Goal: Task Accomplishment & Management: Use online tool/utility

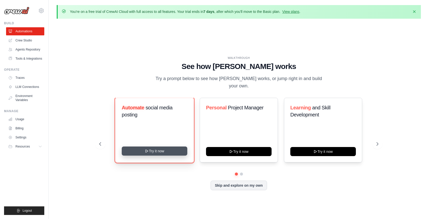
click at [157, 150] on button "Try it now" at bounding box center [155, 151] width 66 height 9
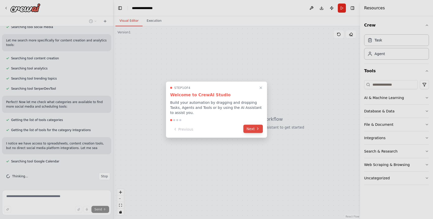
scroll to position [106, 0]
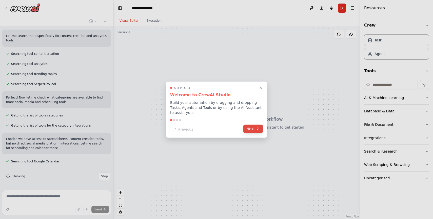
click at [251, 130] on button "Next" at bounding box center [252, 129] width 19 height 8
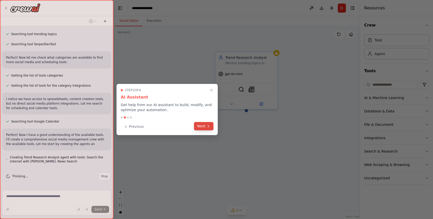
click at [202, 128] on button "Next" at bounding box center [203, 126] width 19 height 8
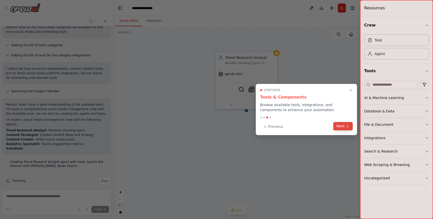
scroll to position [181, 0]
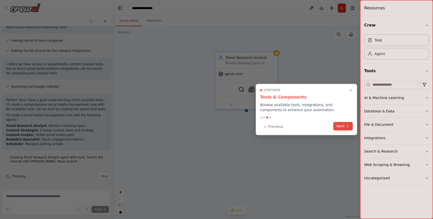
click at [341, 128] on button "Next" at bounding box center [342, 126] width 19 height 8
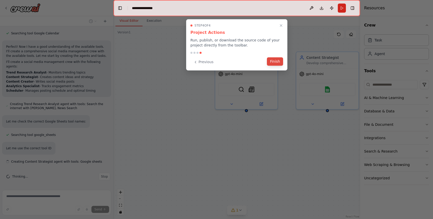
scroll to position [234, 0]
click at [273, 61] on button "Finish" at bounding box center [275, 61] width 16 height 8
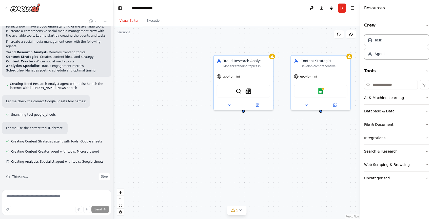
scroll to position [254, 0]
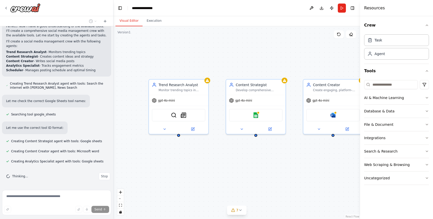
drag, startPoint x: 280, startPoint y: 102, endPoint x: 215, endPoint y: 126, distance: 69.1
click at [215, 126] on div "Trend Research Analyst Monitor trending topics in {industry} and identify conte…" at bounding box center [236, 122] width 247 height 193
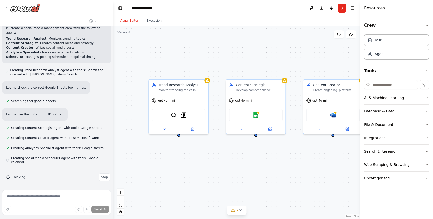
scroll to position [269, 0]
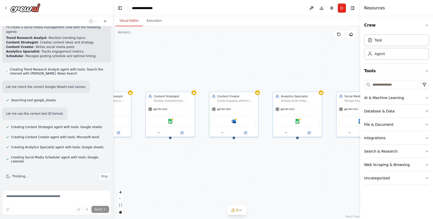
drag, startPoint x: 292, startPoint y: 145, endPoint x: 203, endPoint y: 147, distance: 89.1
click at [203, 147] on div "Trend Research Analyst Monitor trending topics in {industry} and identify conte…" at bounding box center [236, 122] width 247 height 193
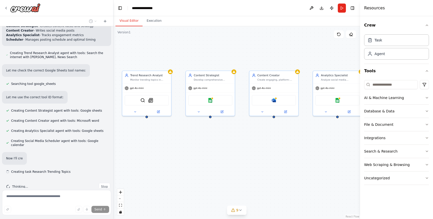
scroll to position [295, 0]
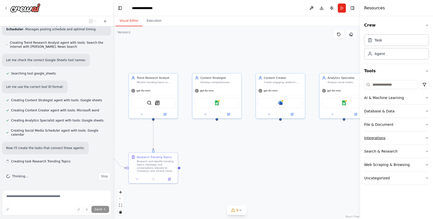
drag, startPoint x: 322, startPoint y: 151, endPoint x: 371, endPoint y: 133, distance: 52.1
click at [371, 133] on div "Create a crew that schedules and publishes social media content across multiple…" at bounding box center [216, 109] width 433 height 219
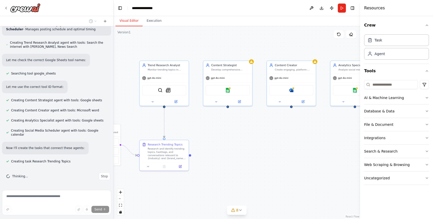
drag, startPoint x: 221, startPoint y: 143, endPoint x: 229, endPoint y: 130, distance: 14.9
click at [229, 130] on div ".deletable-edge-delete-btn { width: 20px; height: 20px; border: 0px solid #ffff…" at bounding box center [236, 122] width 247 height 193
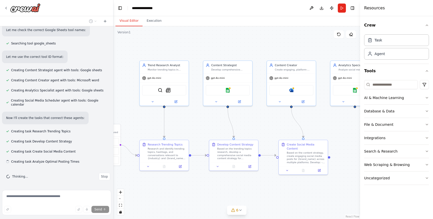
scroll to position [326, 0]
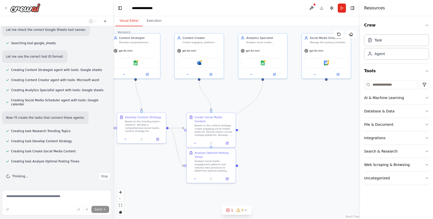
drag, startPoint x: 272, startPoint y: 134, endPoint x: 180, endPoint y: 107, distance: 96.1
click at [180, 107] on div ".deletable-edge-delete-btn { width: 20px; height: 20px; border: 0px solid #ffff…" at bounding box center [236, 122] width 247 height 193
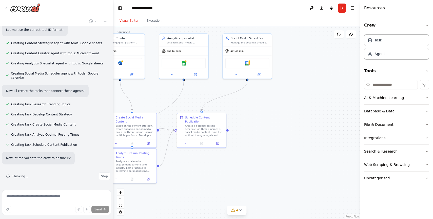
drag, startPoint x: 329, startPoint y: 145, endPoint x: 250, endPoint y: 146, distance: 79.0
click at [250, 146] on div ".deletable-edge-delete-btn { width: 20px; height: 20px; border: 0px solid #ffff…" at bounding box center [236, 122] width 247 height 193
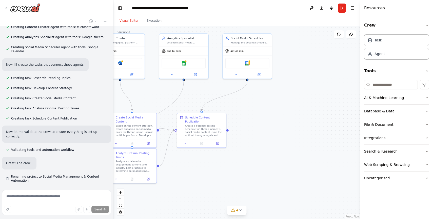
scroll to position [379, 0]
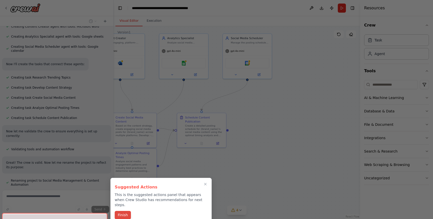
click at [125, 211] on button "Finish" at bounding box center [123, 215] width 16 height 8
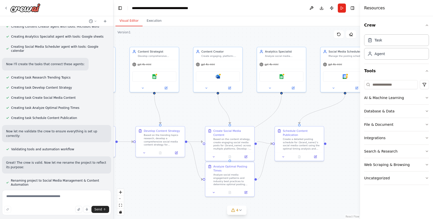
drag, startPoint x: 252, startPoint y: 119, endPoint x: 350, endPoint y: 133, distance: 98.6
click at [350, 133] on div ".deletable-edge-delete-btn { width: 20px; height: 20px; border: 0px solid #ffff…" at bounding box center [236, 122] width 247 height 193
click at [342, 10] on button "Run" at bounding box center [342, 8] width 8 height 9
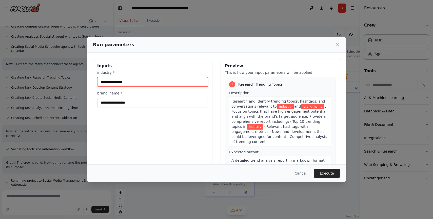
click at [129, 81] on input "industry *" at bounding box center [152, 82] width 111 height 10
drag, startPoint x: 112, startPoint y: 81, endPoint x: 94, endPoint y: 81, distance: 18.7
click at [94, 81] on div "Inputs industry * brand_name *" at bounding box center [152, 119] width 119 height 120
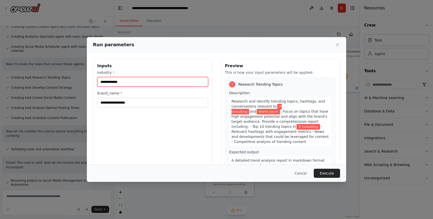
type input "**********"
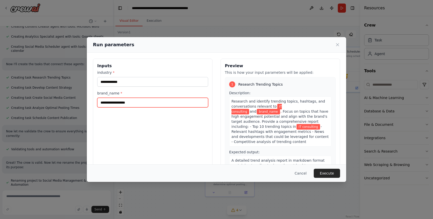
click at [128, 104] on input "brand_name *" at bounding box center [152, 103] width 111 height 10
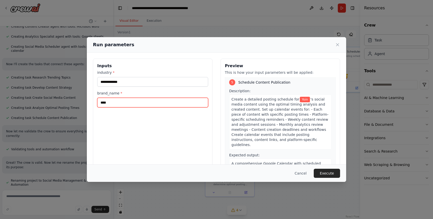
scroll to position [473, 0]
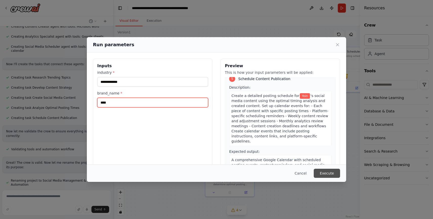
type input "****"
click at [325, 173] on button "Execute" at bounding box center [327, 173] width 26 height 9
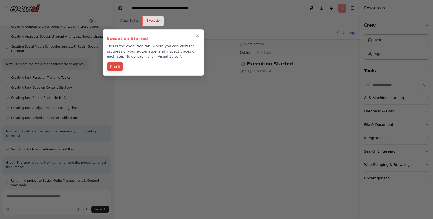
click at [115, 67] on button "Finish" at bounding box center [115, 67] width 16 height 8
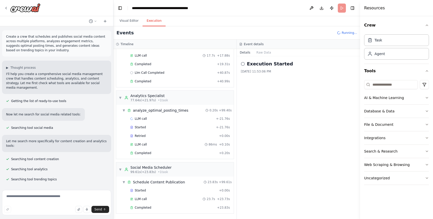
scroll to position [194, 0]
click at [179, 210] on div "Completed + 23.83s" at bounding box center [179, 208] width 103 height 8
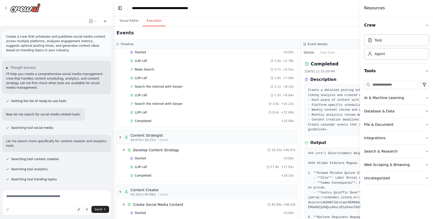
scroll to position [0, 0]
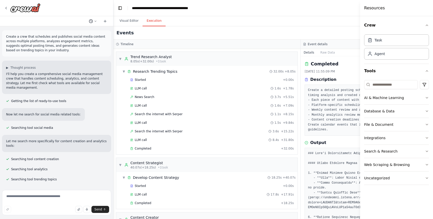
click at [95, 22] on icon at bounding box center [95, 21] width 3 height 3
click at [159, 37] on div "Events" at bounding box center [300, 32] width 374 height 13
click at [178, 40] on div "Timeline" at bounding box center [206, 44] width 187 height 9
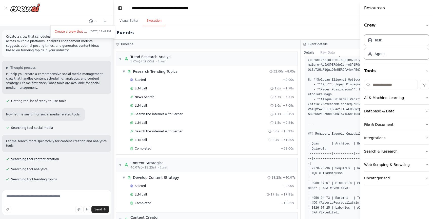
scroll to position [203, 0]
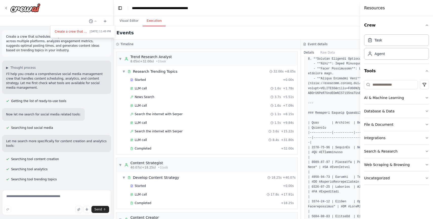
click at [336, 76] on pre at bounding box center [394, 160] width 172 height 425
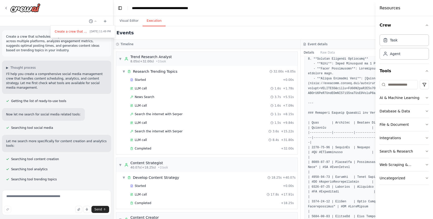
drag, startPoint x: 361, startPoint y: 21, endPoint x: 433, endPoint y: 42, distance: 74.7
click at [433, 42] on div "Resources Crew Task Agent Tools AI & Machine Learning Database & Data File & Do…" at bounding box center [403, 109] width 57 height 219
click at [345, 44] on div "Event details" at bounding box center [394, 44] width 182 height 4
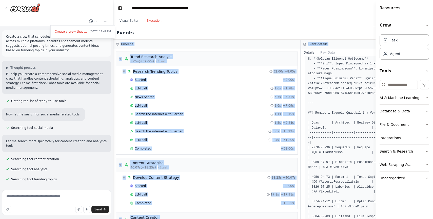
drag, startPoint x: 343, startPoint y: 44, endPoint x: 299, endPoint y: 43, distance: 44.1
click at [298, 43] on div "Timeline ▼ Trend Research Analyst 8.05s (+32.00s) • 1 task ▼ Research Trending …" at bounding box center [300, 130] width 374 height 180
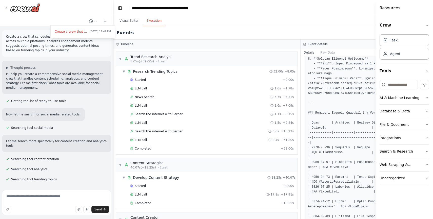
click at [336, 46] on div "Event details" at bounding box center [394, 44] width 182 height 4
click at [265, 45] on div "Timeline" at bounding box center [207, 44] width 182 height 4
click at [179, 34] on div "Events" at bounding box center [300, 32] width 374 height 13
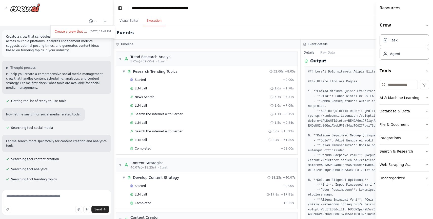
scroll to position [0, 0]
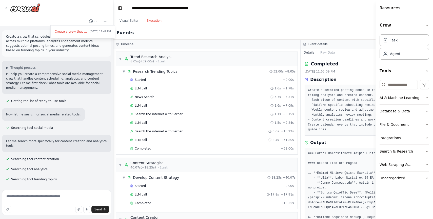
click at [313, 53] on button "Details" at bounding box center [309, 52] width 17 height 7
click at [329, 55] on button "Raw Data" at bounding box center [327, 52] width 21 height 7
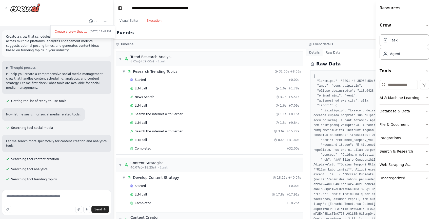
click at [314, 52] on button "Details" at bounding box center [314, 52] width 17 height 7
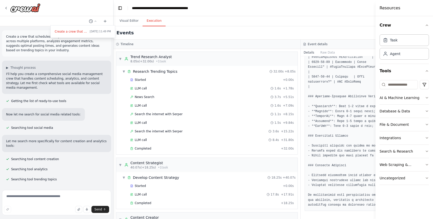
scroll to position [387, 0]
drag, startPoint x: 329, startPoint y: 154, endPoint x: 349, endPoint y: 152, distance: 20.6
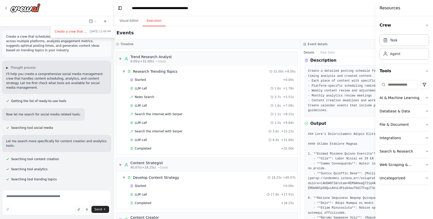
scroll to position [0, 0]
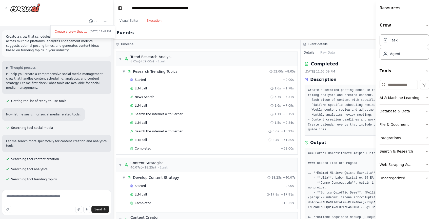
click at [253, 15] on header "**********" at bounding box center [300, 8] width 374 height 16
click at [408, 97] on div "AI & Machine Learning" at bounding box center [399, 97] width 40 height 5
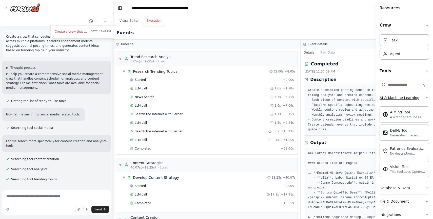
click at [408, 97] on div "AI & Machine Learning" at bounding box center [399, 97] width 40 height 5
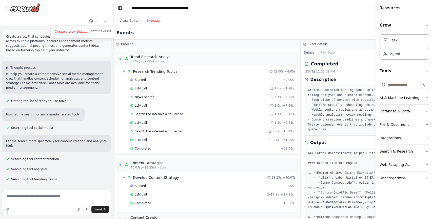
click at [397, 125] on div "File & Document" at bounding box center [393, 124] width 29 height 5
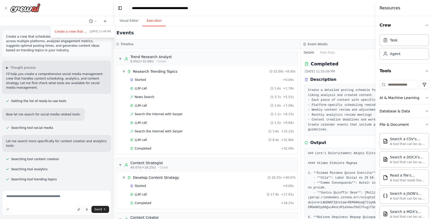
click at [6, 8] on div at bounding box center [56, 109] width 113 height 219
click at [5, 8] on icon at bounding box center [6, 8] width 4 height 4
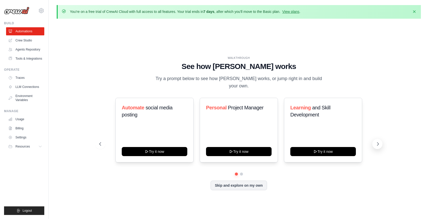
click at [378, 143] on icon at bounding box center [378, 144] width 2 height 3
click at [25, 42] on link "Crew Studio" at bounding box center [26, 40] width 38 height 8
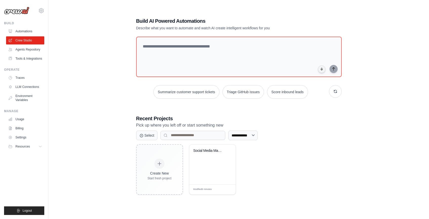
scroll to position [28, 0]
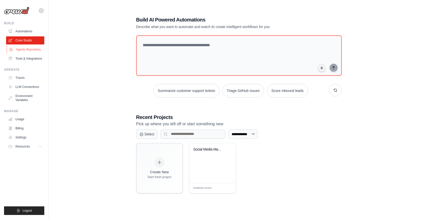
click at [32, 50] on link "Agents Repository" at bounding box center [26, 50] width 38 height 8
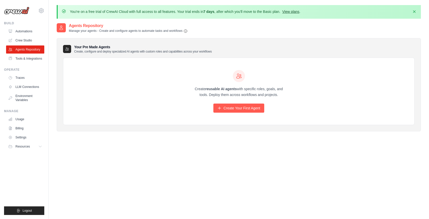
click at [293, 11] on link "View plans" at bounding box center [290, 12] width 17 height 4
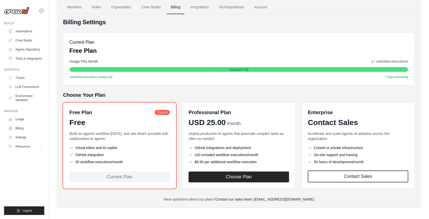
scroll to position [46, 0]
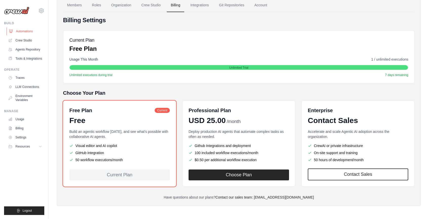
click at [23, 32] on link "Automations" at bounding box center [26, 31] width 38 height 8
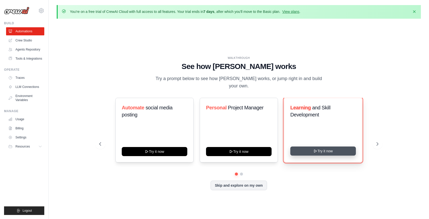
click at [304, 147] on button "Try it now" at bounding box center [323, 151] width 66 height 9
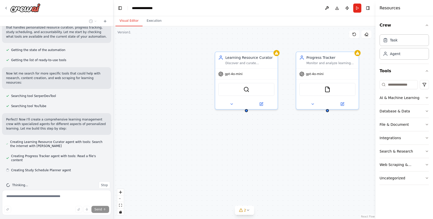
scroll to position [51, 0]
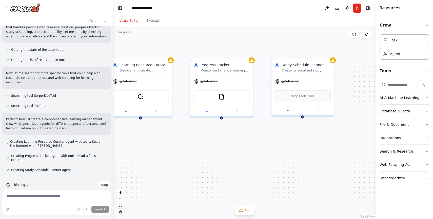
drag, startPoint x: 285, startPoint y: 100, endPoint x: 179, endPoint y: 108, distance: 106.1
click at [179, 108] on div "Learning Resource Curator Discover and curate personalized learning resources f…" at bounding box center [244, 122] width 262 height 193
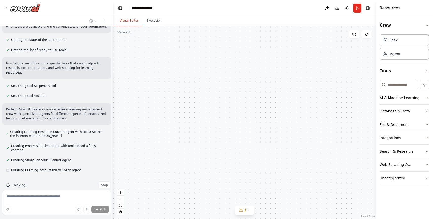
scroll to position [62, 0]
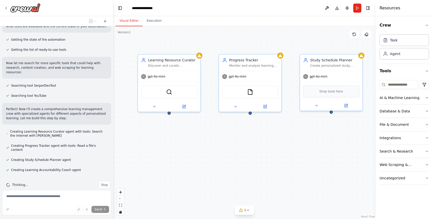
drag, startPoint x: 361, startPoint y: 93, endPoint x: 389, endPoint y: 89, distance: 29.0
click at [389, 89] on div "Build a crew that curates personalized learning resources, tracks your progress…" at bounding box center [216, 109] width 433 height 219
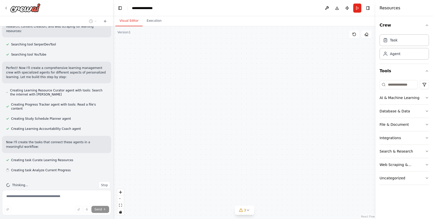
scroll to position [103, 0]
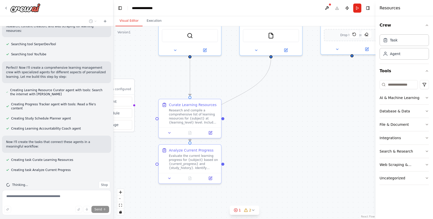
drag, startPoint x: 141, startPoint y: 145, endPoint x: 162, endPoint y: 88, distance: 60.2
click at [162, 88] on div ".deletable-edge-delete-btn { width: 20px; height: 20px; border: 0px solid #ffff…" at bounding box center [244, 122] width 262 height 193
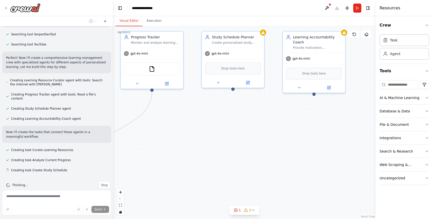
scroll to position [113, 0]
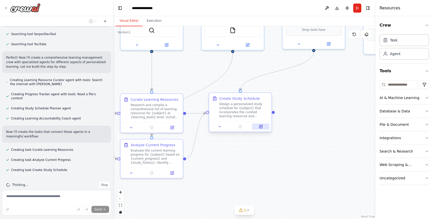
drag, startPoint x: 307, startPoint y: 133, endPoint x: 269, endPoint y: 128, distance: 38.6
click at [269, 128] on div ".deletable-edge-delete-btn { width: 20px; height: 20px; border: 0px solid #ffff…" at bounding box center [244, 122] width 262 height 193
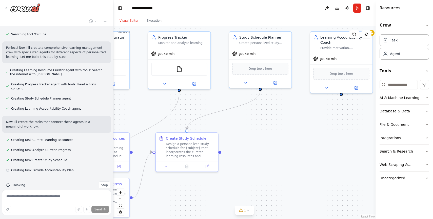
scroll to position [123, 0]
click at [288, 144] on div ".deletable-edge-delete-btn { width: 20px; height: 20px; border: 0px solid #ffff…" at bounding box center [244, 122] width 262 height 193
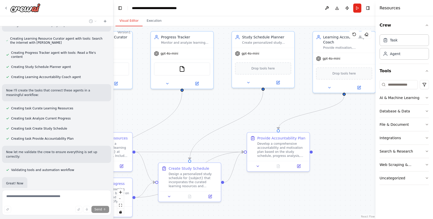
scroll to position [167, 0]
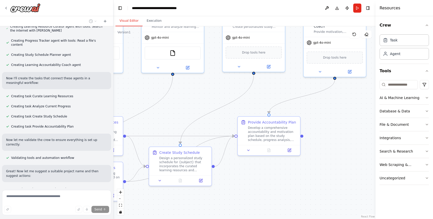
drag, startPoint x: 354, startPoint y: 147, endPoint x: 344, endPoint y: 131, distance: 18.5
click at [344, 131] on div ".deletable-edge-delete-btn { width: 20px; height: 20px; border: 0px solid #ffff…" at bounding box center [244, 122] width 262 height 193
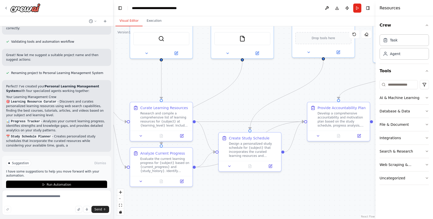
drag, startPoint x: 164, startPoint y: 131, endPoint x: 236, endPoint y: 118, distance: 73.5
click at [236, 118] on div ".deletable-edge-delete-btn { width: 20px; height: 20px; border: 0px solid #ffff…" at bounding box center [244, 122] width 262 height 193
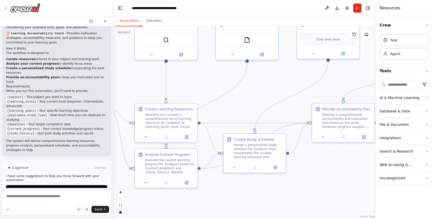
scroll to position [406, 0]
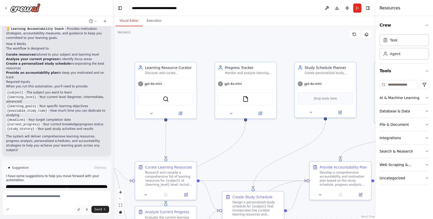
drag, startPoint x: 204, startPoint y: 82, endPoint x: 204, endPoint y: 140, distance: 58.5
click at [204, 140] on div ".deletable-edge-delete-btn { width: 20px; height: 20px; border: 0px solid #ffff…" at bounding box center [244, 122] width 262 height 193
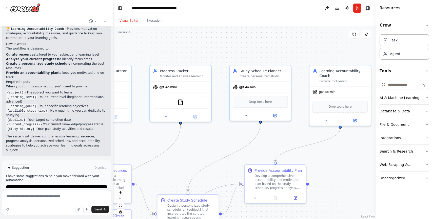
drag, startPoint x: 209, startPoint y: 96, endPoint x: 144, endPoint y: 99, distance: 65.1
click at [144, 99] on div ".deletable-edge-delete-btn { width: 20px; height: 20px; border: 0px solid #ffff…" at bounding box center [244, 122] width 262 height 193
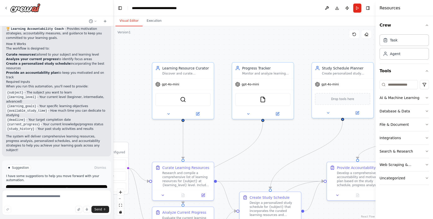
drag, startPoint x: 139, startPoint y: 103, endPoint x: 221, endPoint y: 100, distance: 82.3
click at [221, 100] on div ".deletable-edge-delete-btn { width: 20px; height: 20px; border: 0px solid #ffff…" at bounding box center [244, 122] width 262 height 193
click at [182, 99] on img at bounding box center [183, 99] width 6 height 6
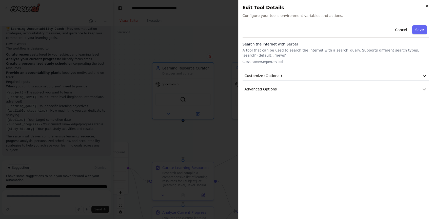
click at [426, 7] on icon "button" at bounding box center [427, 6] width 4 height 4
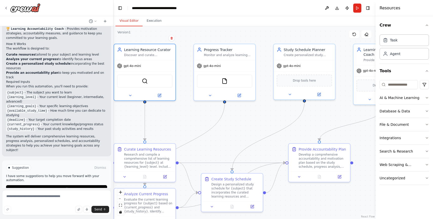
drag, startPoint x: 296, startPoint y: 43, endPoint x: 258, endPoint y: 24, distance: 42.5
click at [258, 24] on div "Visual Editor Execution Version 1 Show Tools Hide Agents .deletable-edge-delete…" at bounding box center [244, 117] width 262 height 203
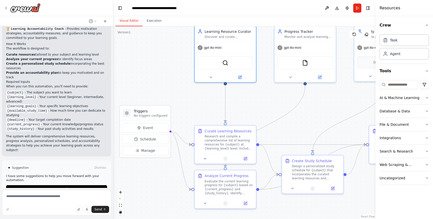
drag, startPoint x: 187, startPoint y: 128, endPoint x: 266, endPoint y: 114, distance: 79.9
click at [266, 114] on div ".deletable-edge-delete-btn { width: 20px; height: 20px; border: 0px solid #ffff…" at bounding box center [244, 122] width 262 height 193
click at [68, 188] on span "Run Automation" at bounding box center [59, 190] width 25 height 4
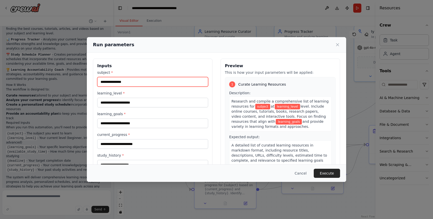
click at [128, 83] on input "subject *" at bounding box center [152, 82] width 111 height 10
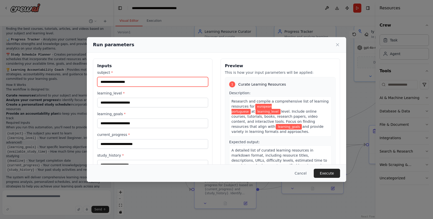
type input "**********"
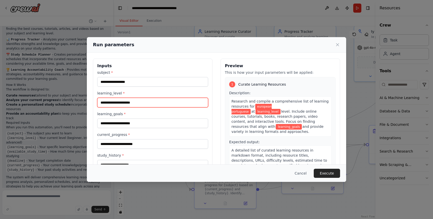
click at [127, 101] on input "learning_level *" at bounding box center [152, 103] width 111 height 10
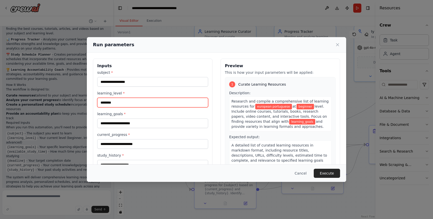
type input "********"
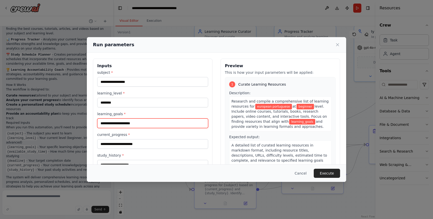
click at [123, 125] on input "learning_goals *" at bounding box center [152, 124] width 111 height 10
type input "**********"
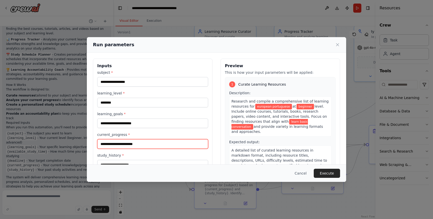
click at [135, 145] on input "current_progress *" at bounding box center [152, 144] width 111 height 10
click at [130, 145] on input "**********" at bounding box center [152, 144] width 111 height 10
type input "**********"
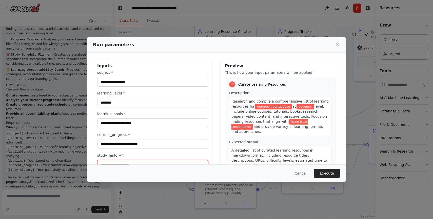
click at [133, 161] on input "study_history *" at bounding box center [152, 165] width 111 height 10
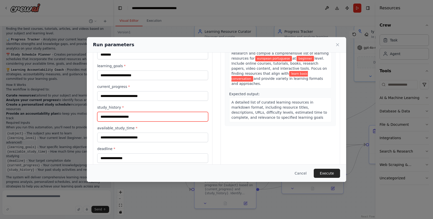
scroll to position [51, 0]
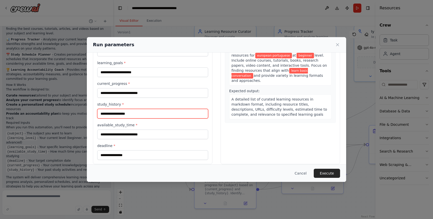
type input "**********"
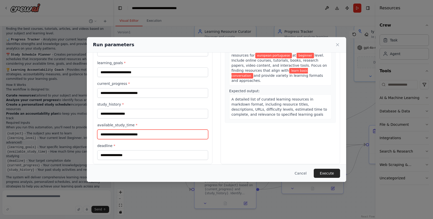
click at [154, 137] on input "available_study_time *" at bounding box center [152, 135] width 111 height 10
type input "**********"
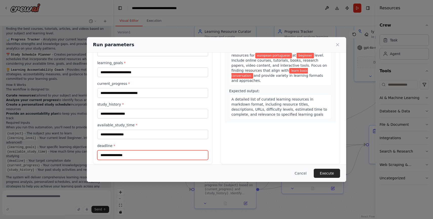
click at [132, 155] on input "deadline *" at bounding box center [152, 156] width 111 height 10
type input "****"
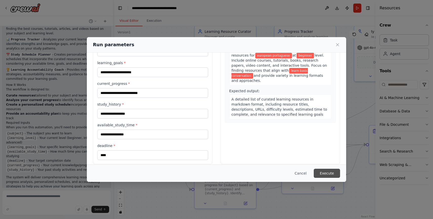
click at [330, 172] on button "Execute" at bounding box center [327, 173] width 26 height 9
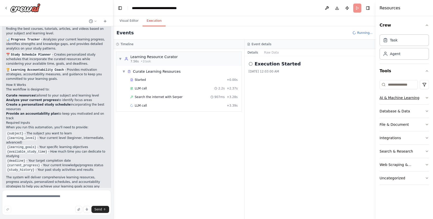
click at [403, 98] on div "AI & Machine Learning" at bounding box center [399, 97] width 40 height 5
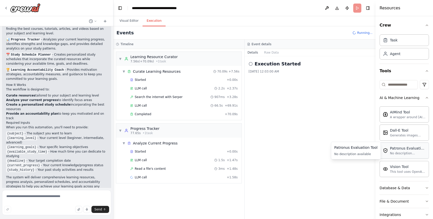
click at [402, 153] on div "No description available" at bounding box center [408, 154] width 36 height 4
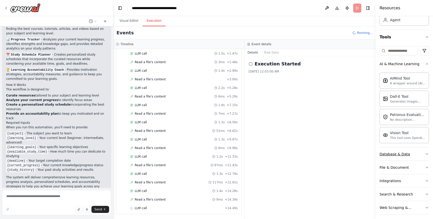
scroll to position [108, 0]
click at [414, 155] on button "Database & Data" at bounding box center [403, 154] width 49 height 13
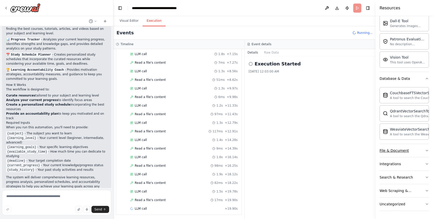
scroll to position [159, 0]
click at [401, 150] on div "File & Document" at bounding box center [393, 150] width 29 height 5
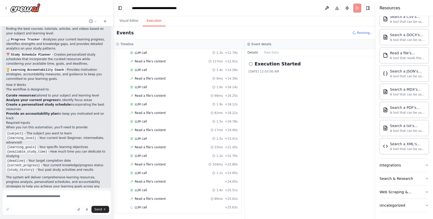
scroll to position [0, 0]
click at [395, 164] on div "Integrations" at bounding box center [389, 164] width 21 height 5
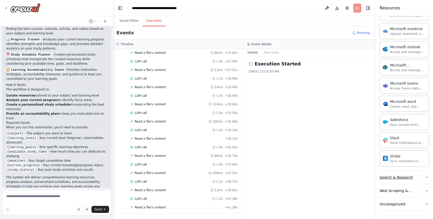
click at [403, 177] on div "Search & Research" at bounding box center [395, 177] width 33 height 5
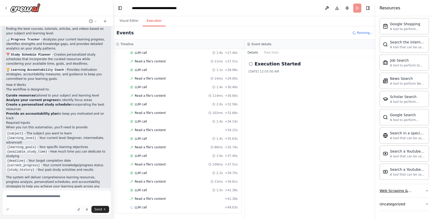
click at [399, 189] on div "Web Scraping & Browsing" at bounding box center [401, 191] width 45 height 5
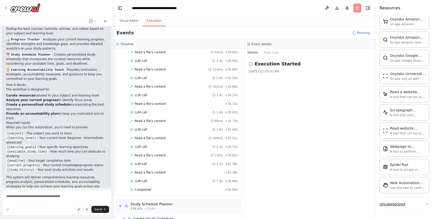
click at [398, 204] on div "Uncategorized" at bounding box center [392, 204] width 26 height 5
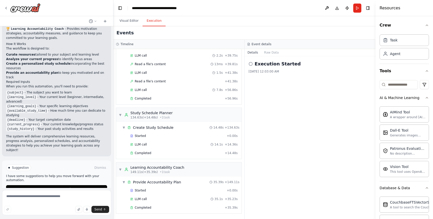
scroll to position [501, 0]
